Goal: Find specific page/section: Find specific page/section

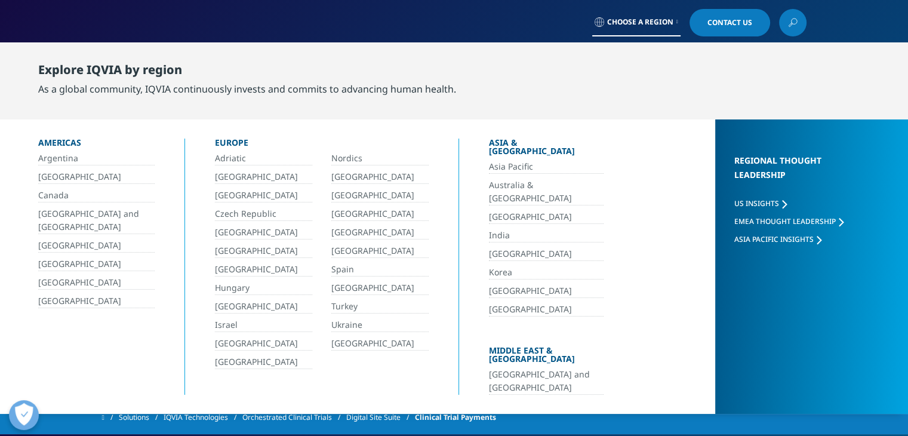
click at [501, 229] on link "India" at bounding box center [546, 236] width 115 height 14
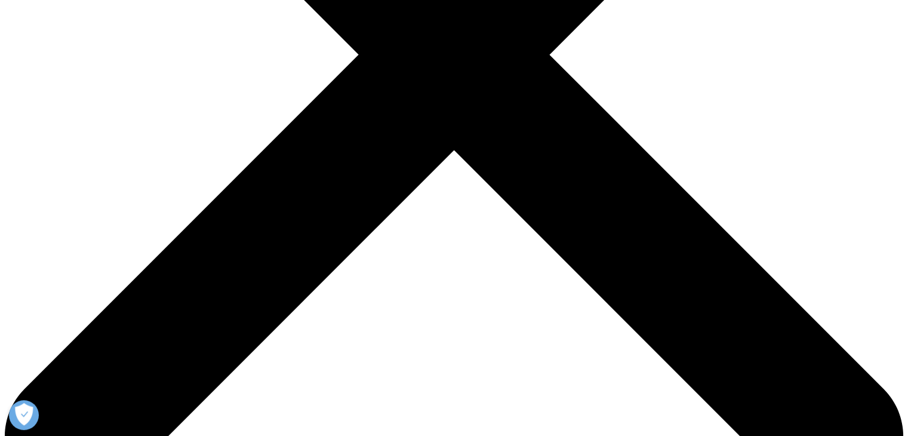
scroll to position [358, 0]
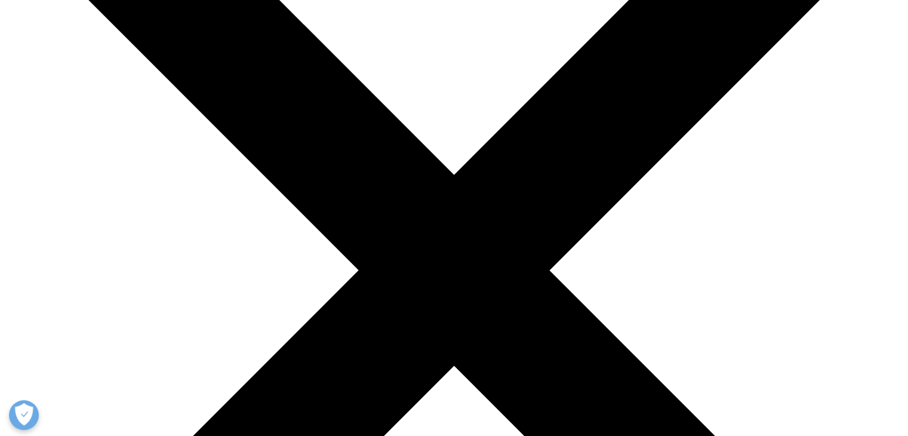
scroll to position [179, 0]
